Goal: Task Accomplishment & Management: Manage account settings

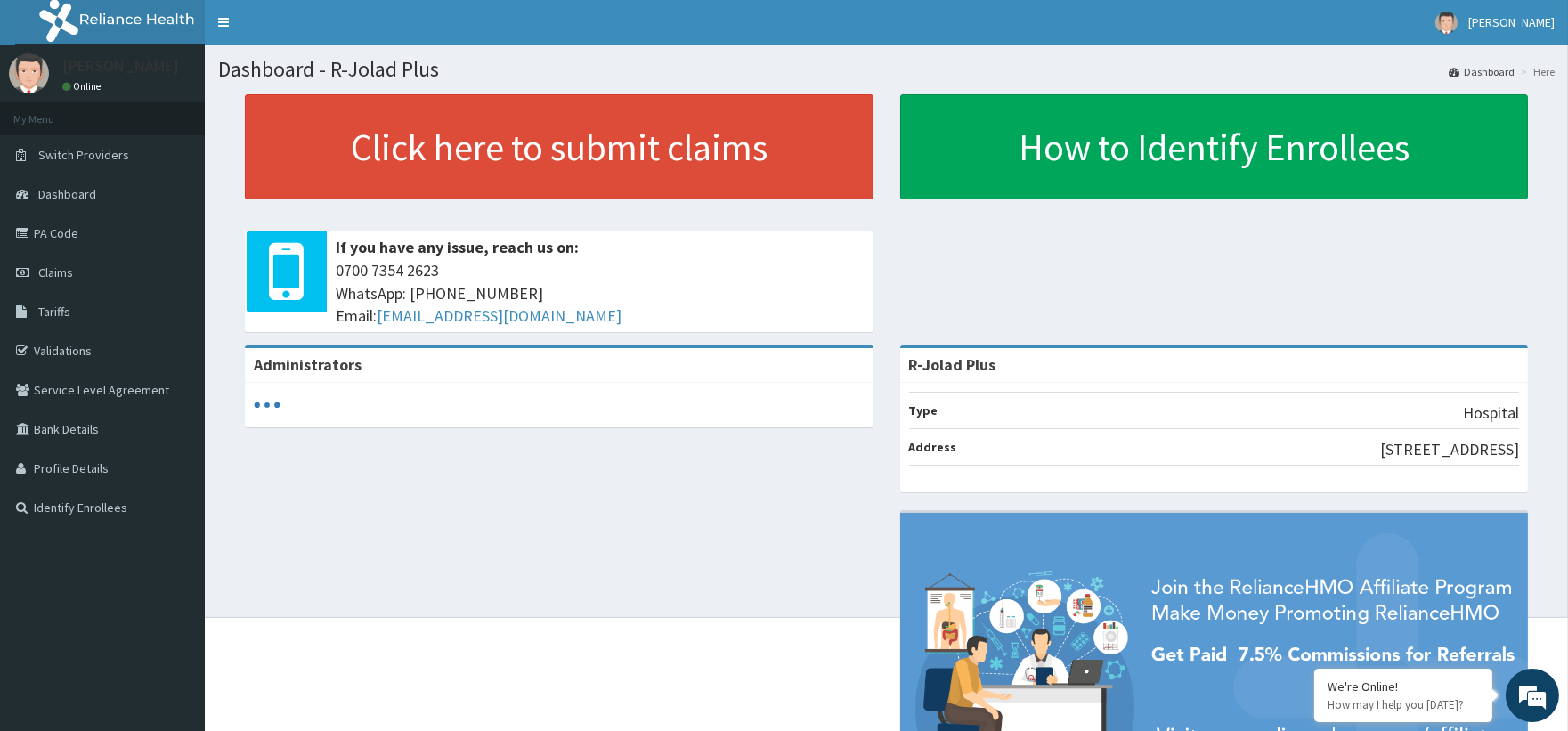
click at [90, 229] on link "PA Code" at bounding box center [102, 233] width 205 height 40
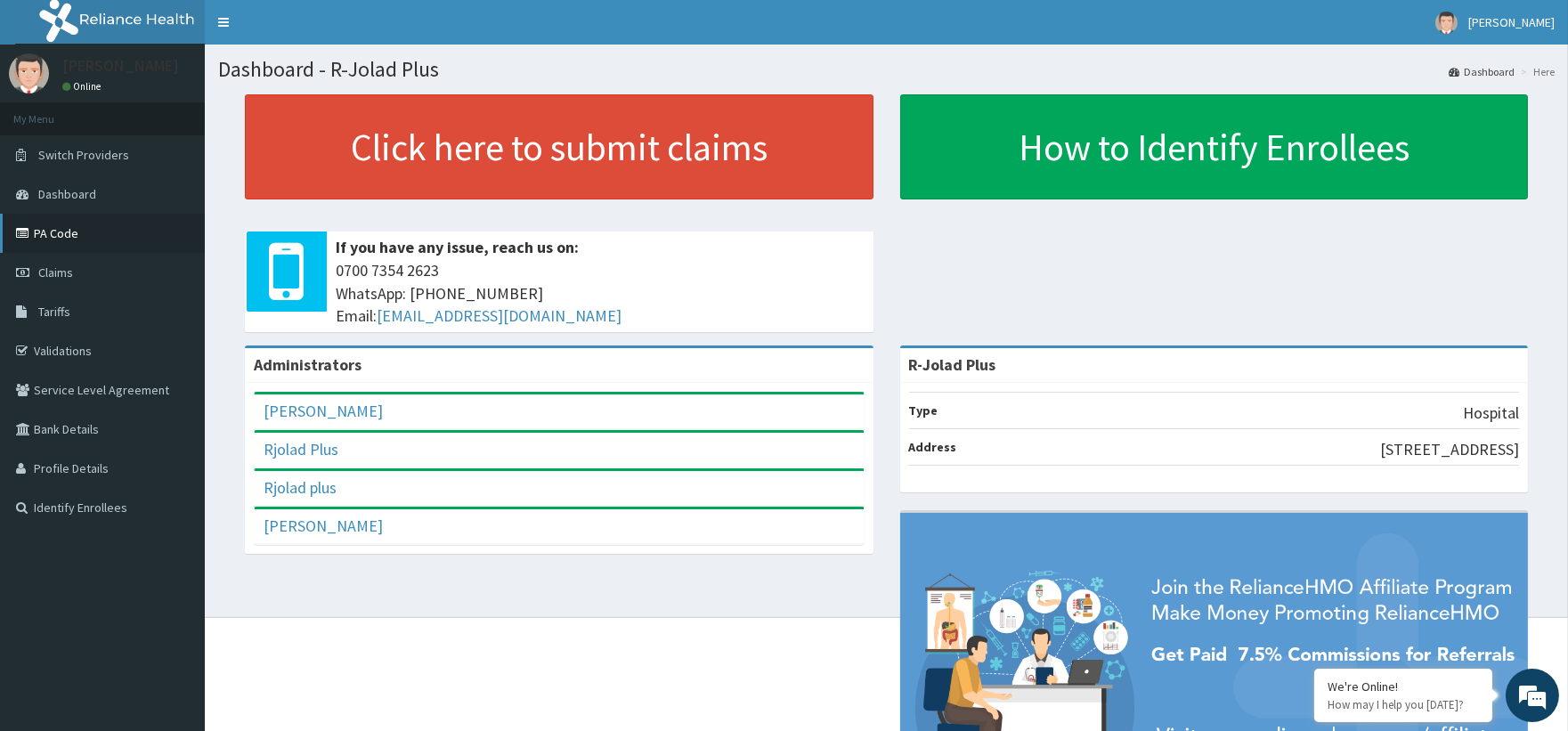
click at [73, 237] on link "PA Code" at bounding box center [102, 233] width 205 height 40
click at [74, 241] on link "PA Code" at bounding box center [102, 233] width 205 height 40
drag, startPoint x: 1532, startPoint y: 16, endPoint x: 1528, endPoint y: 27, distance: 11.7
click at [1531, 16] on span "[PERSON_NAME]" at bounding box center [1510, 22] width 86 height 16
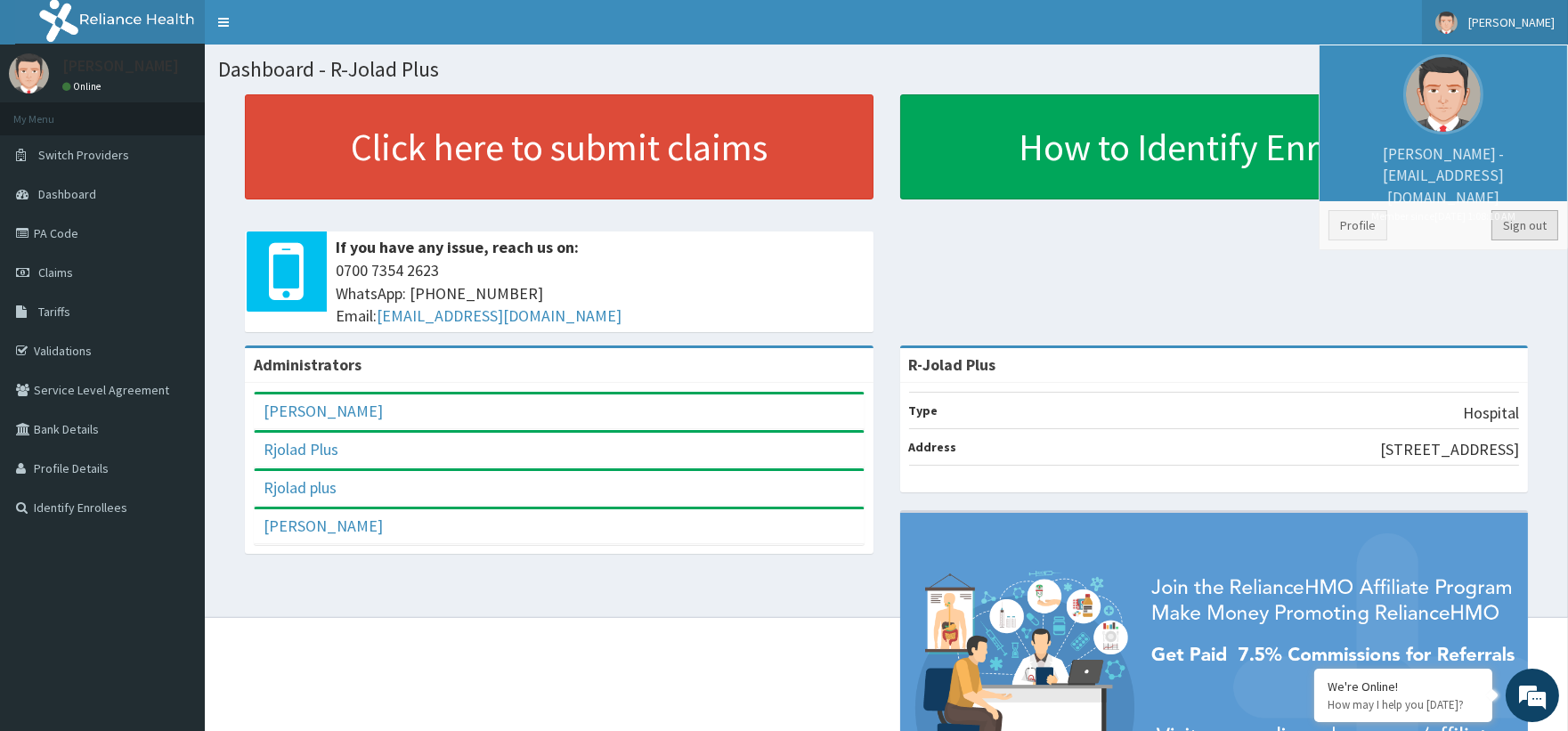
click at [1524, 224] on link "Sign out" at bounding box center [1524, 224] width 67 height 30
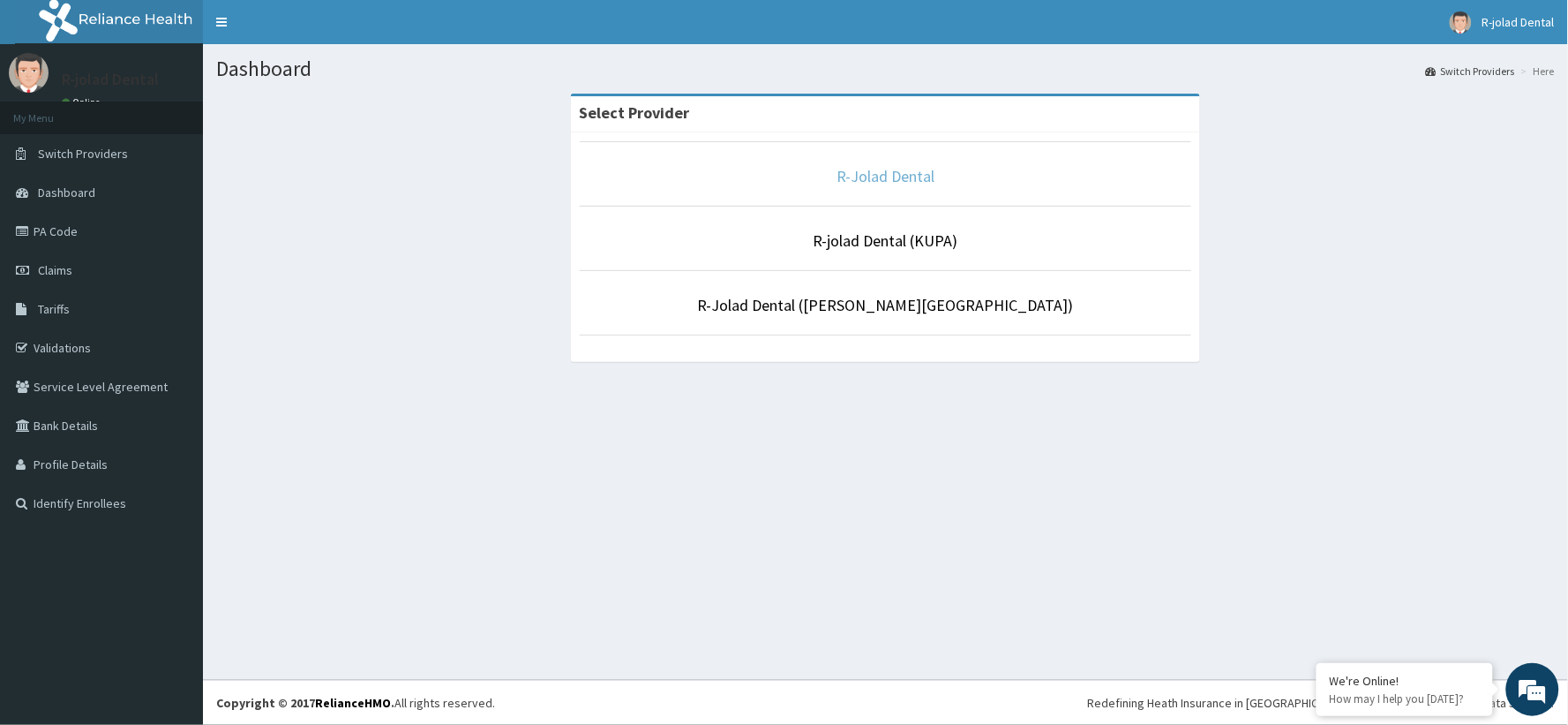
click at [887, 181] on link "R-Jolad Dental" at bounding box center [886, 175] width 98 height 20
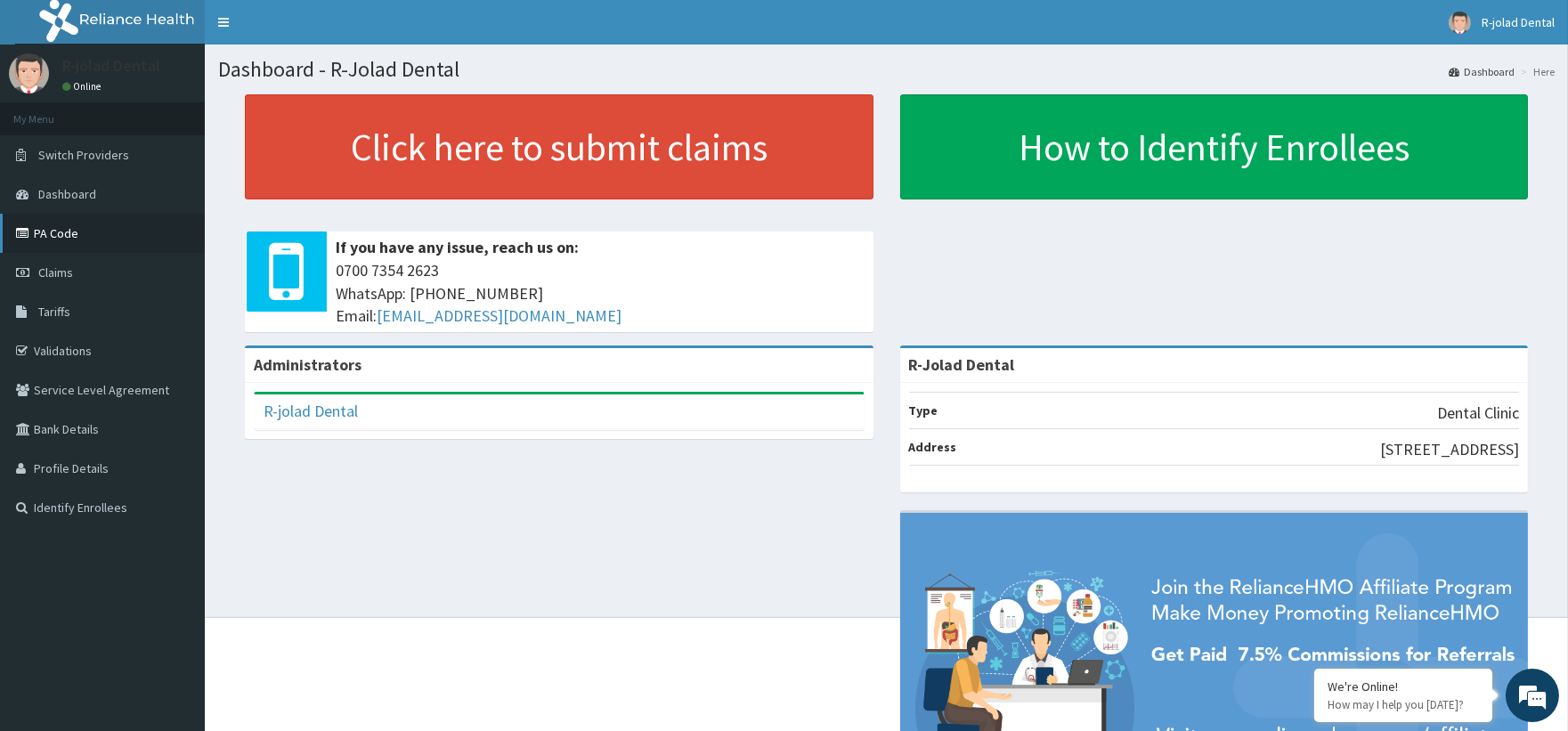
click at [60, 229] on link "PA Code" at bounding box center [102, 233] width 205 height 40
